Goal: Task Accomplishment & Management: Use online tool/utility

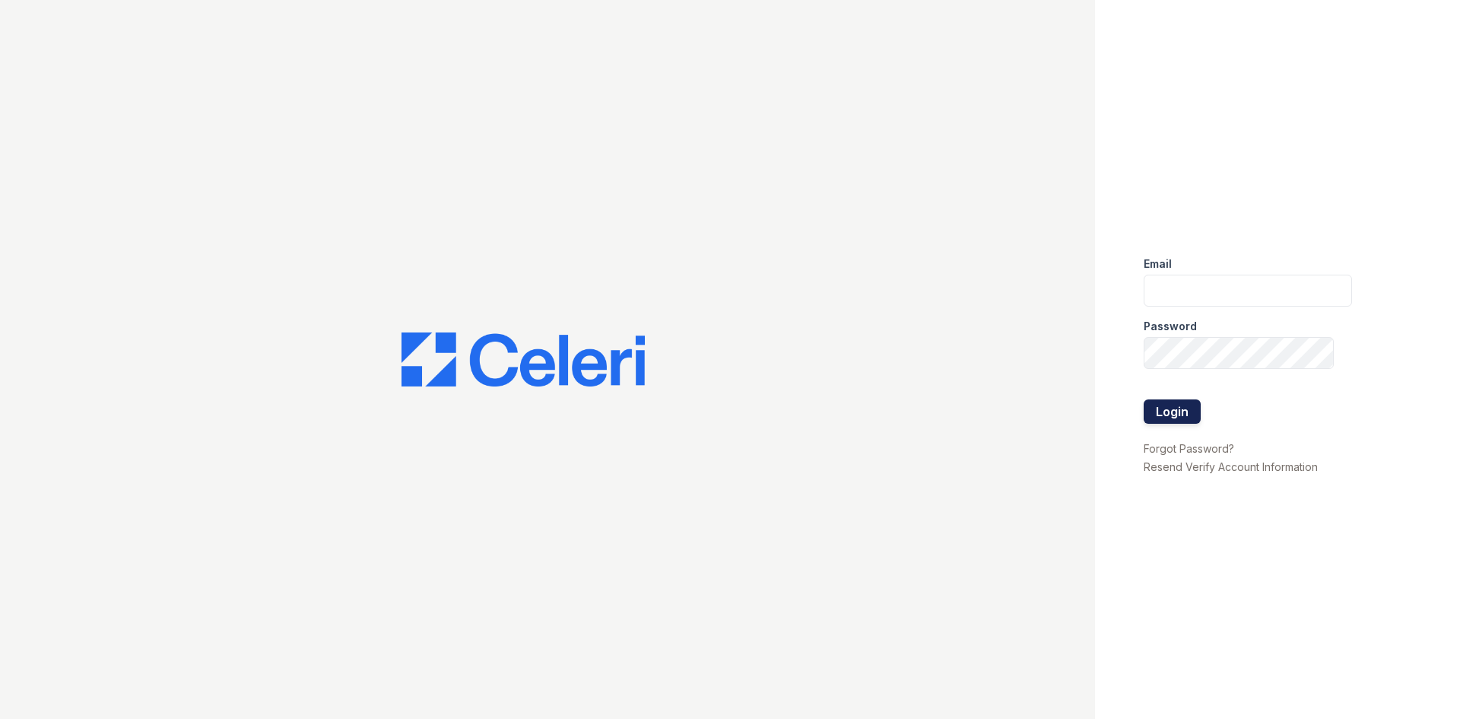
type input "[EMAIL_ADDRESS][DOMAIN_NAME]"
click at [1172, 415] on button "Login" at bounding box center [1172, 411] width 57 height 24
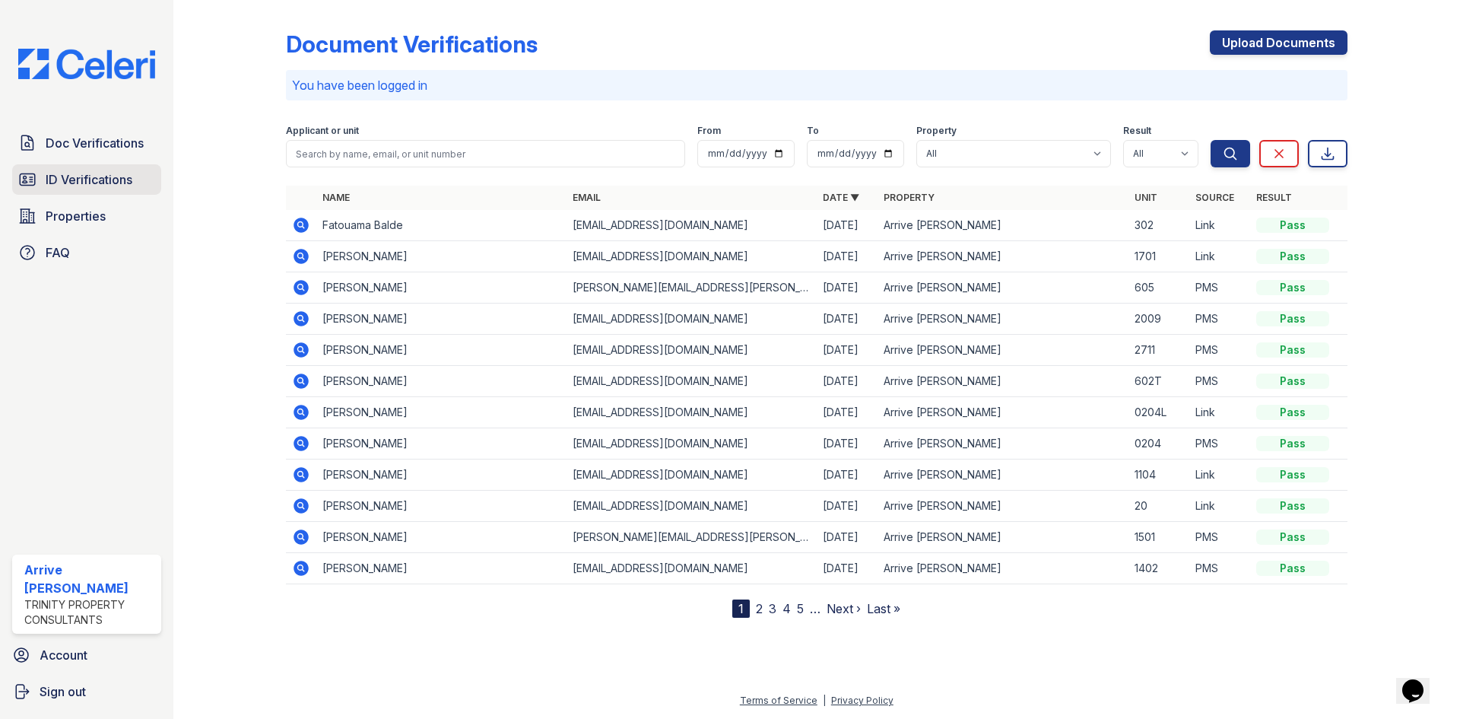
click at [119, 180] on span "ID Verifications" at bounding box center [89, 179] width 87 height 18
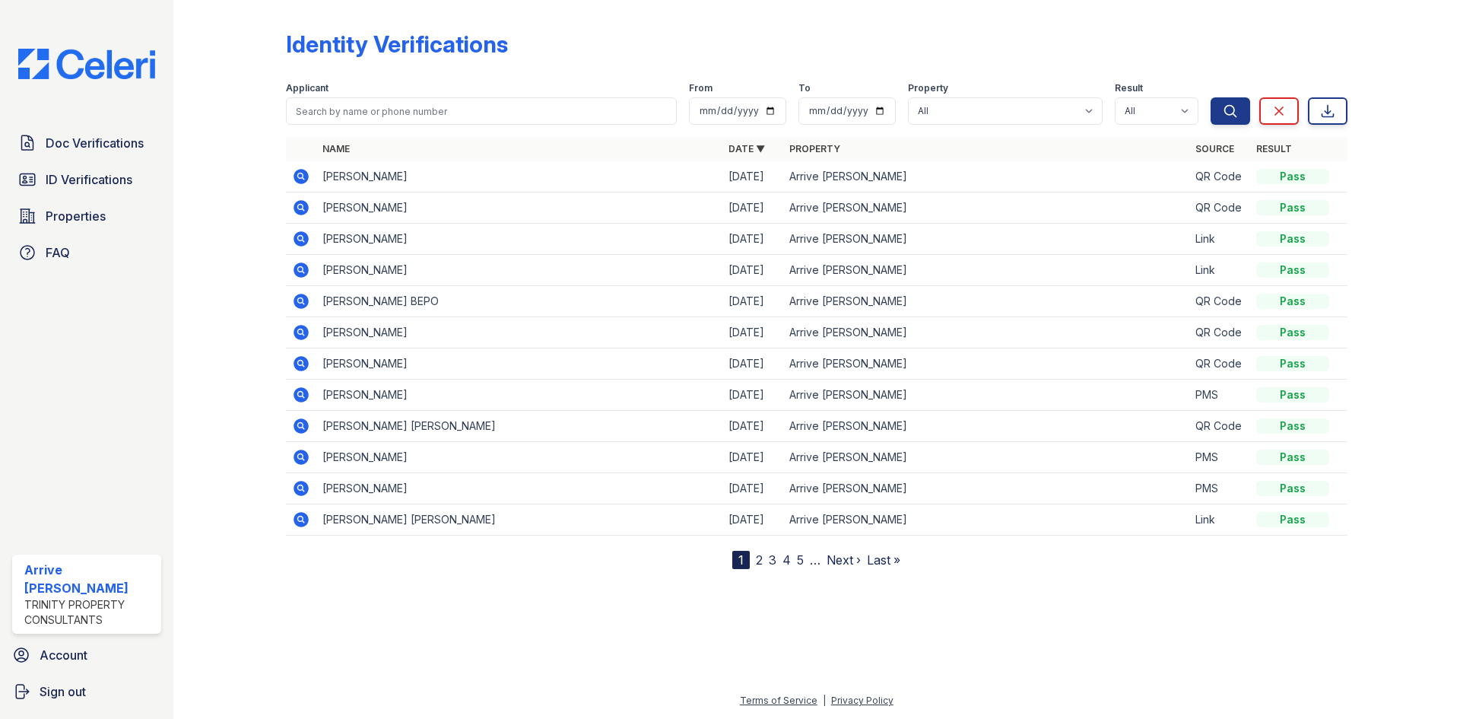
click at [297, 173] on icon at bounding box center [301, 176] width 15 height 15
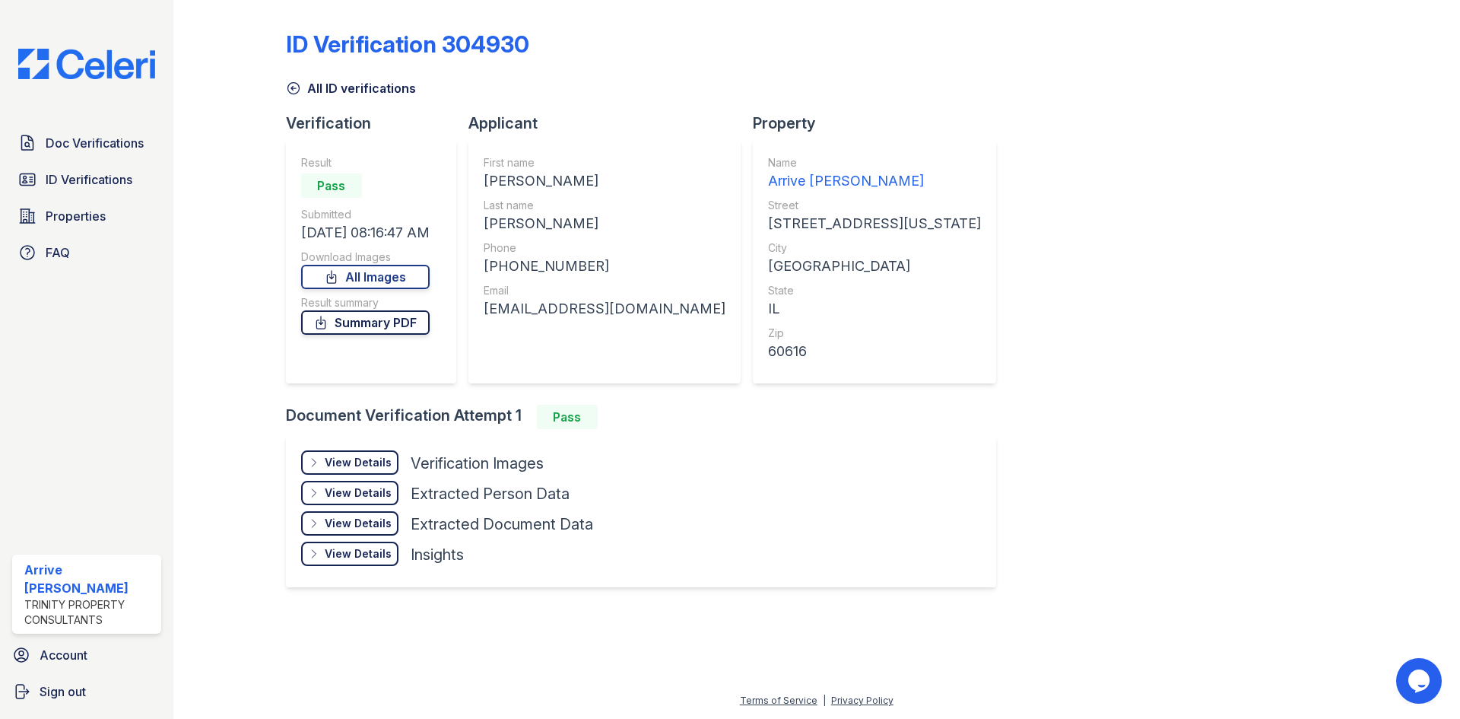
click at [423, 322] on link "Summary PDF" at bounding box center [365, 322] width 129 height 24
click at [297, 88] on icon at bounding box center [293, 88] width 15 height 15
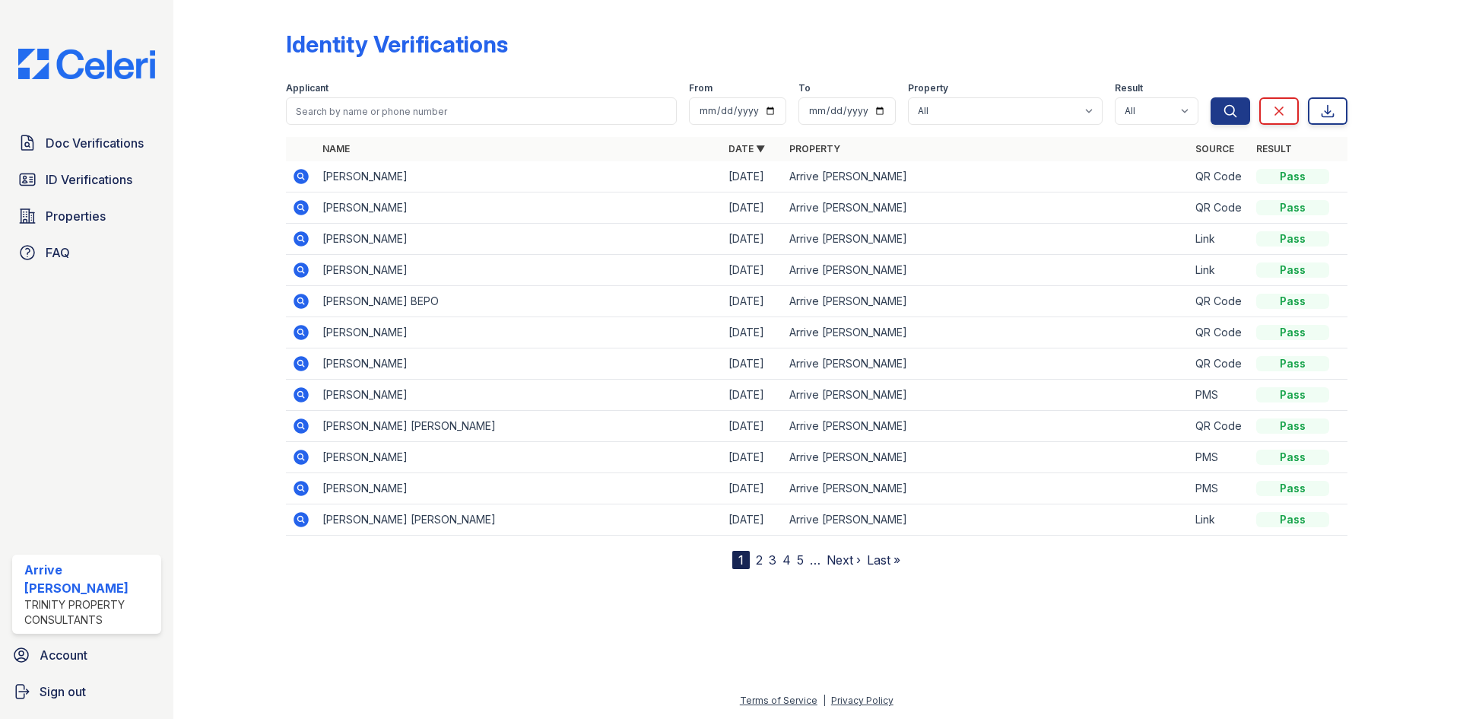
click at [313, 205] on td at bounding box center [301, 207] width 30 height 31
click at [303, 205] on icon at bounding box center [301, 207] width 15 height 15
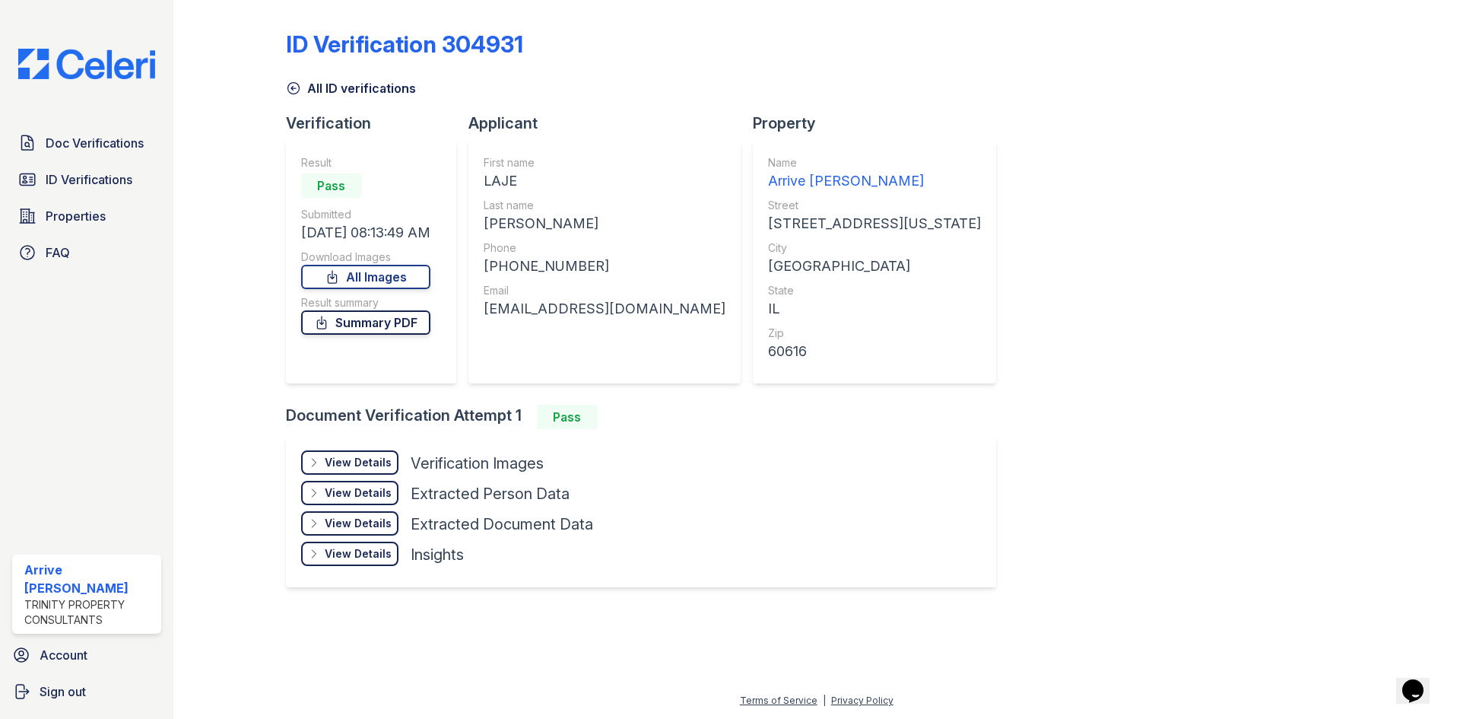
click at [406, 323] on link "Summary PDF" at bounding box center [365, 322] width 129 height 24
